Goal: Transaction & Acquisition: Purchase product/service

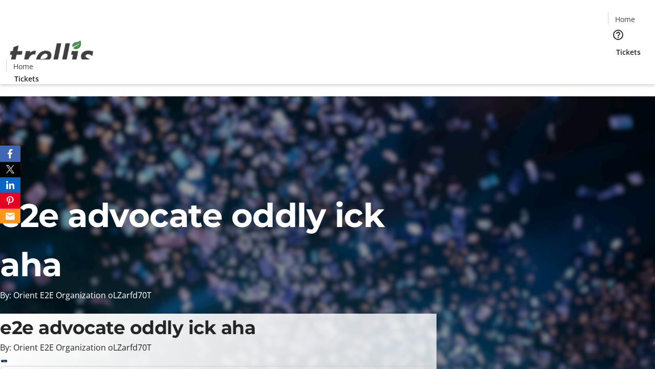
click at [616, 47] on span "Tickets" at bounding box center [628, 52] width 25 height 11
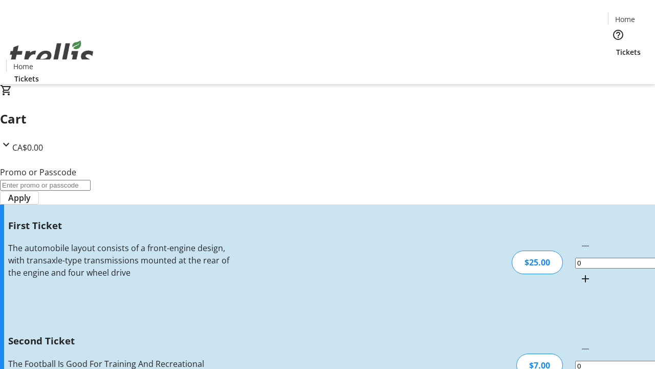
click at [580, 272] on mat-icon "Increment by one" at bounding box center [586, 278] width 12 height 12
type input "1"
type input "2"
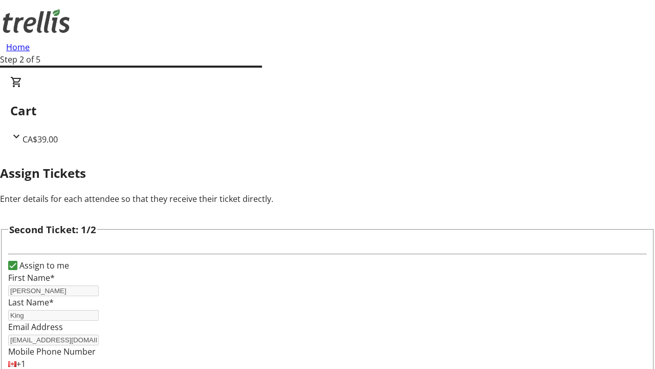
type input "[PERSON_NAME]"
type input "Leannon"
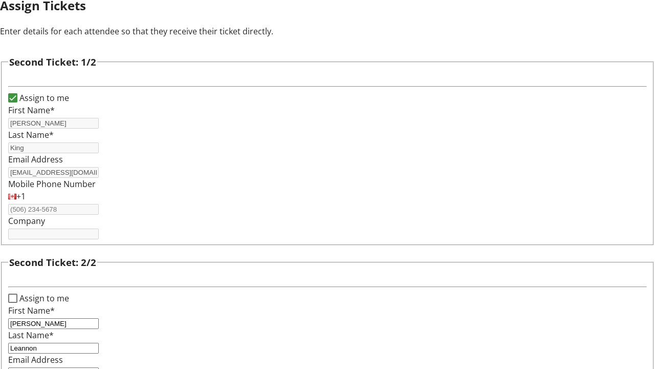
type input "[PERSON_NAME][EMAIL_ADDRESS][DOMAIN_NAME]"
